Goal: Information Seeking & Learning: Check status

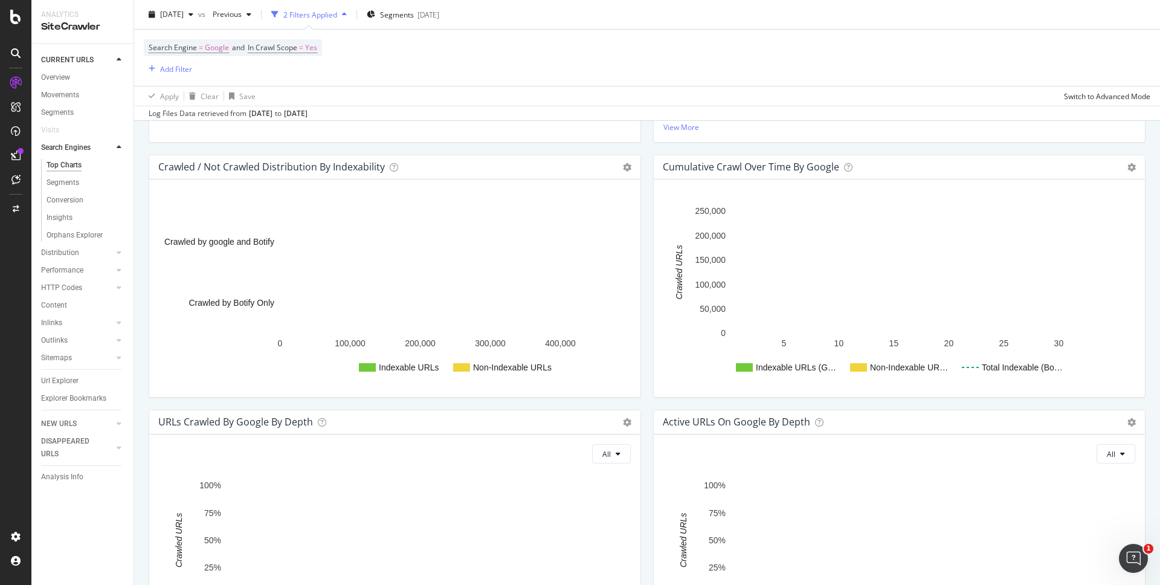
scroll to position [439, 0]
